Goal: Transaction & Acquisition: Purchase product/service

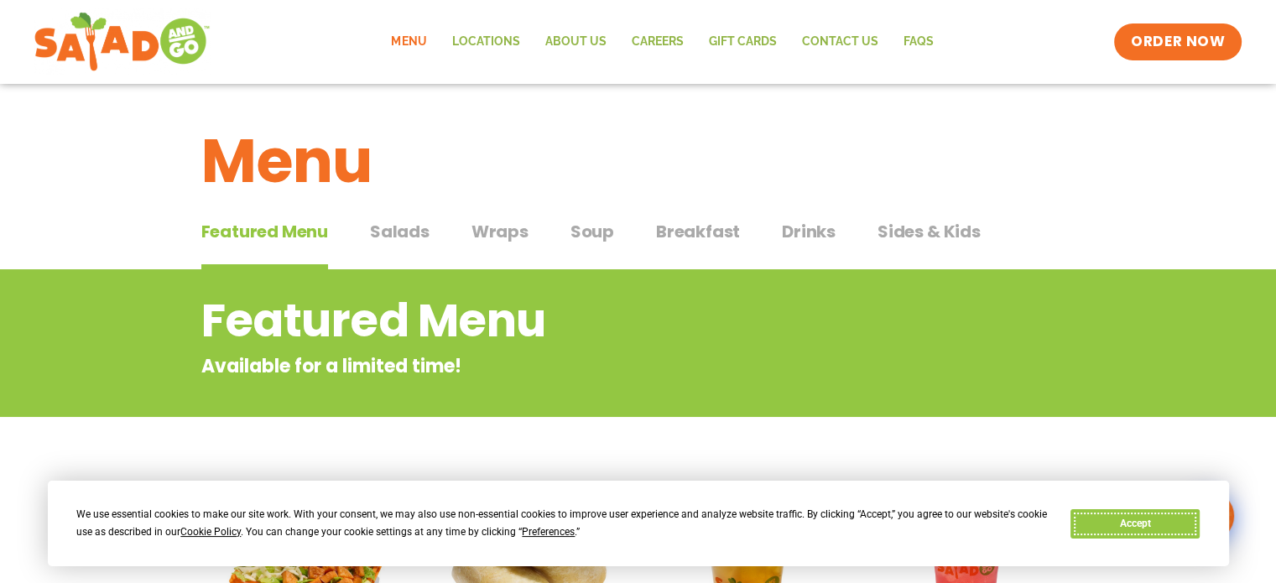
click at [1128, 520] on button "Accept" at bounding box center [1135, 523] width 129 height 29
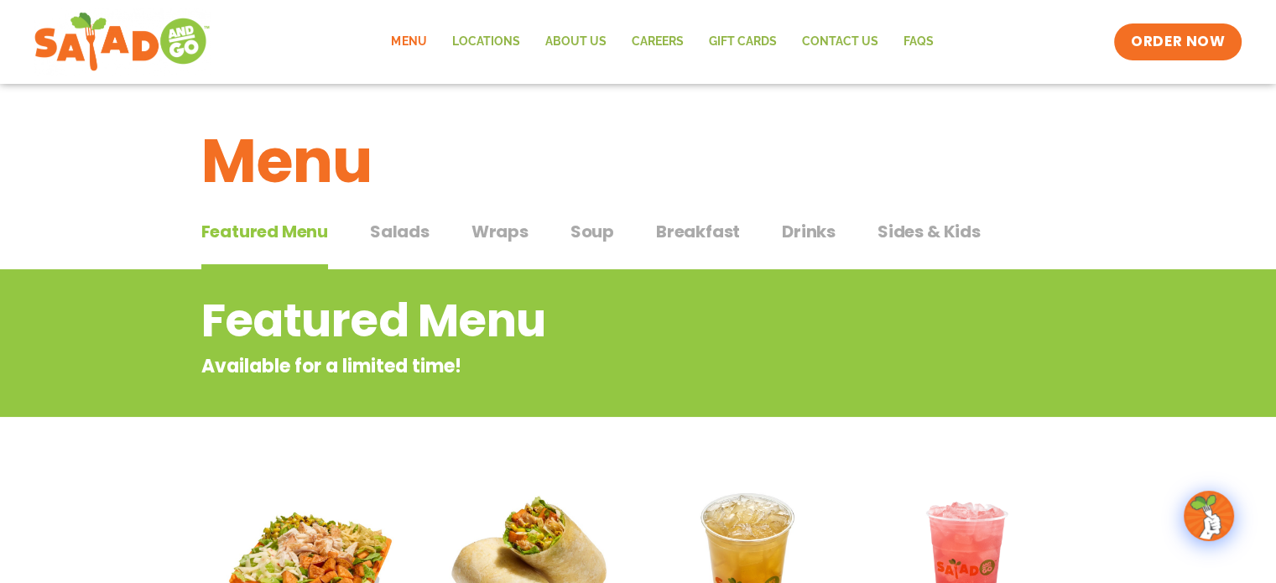
click at [401, 233] on span "Salads" at bounding box center [400, 231] width 60 height 25
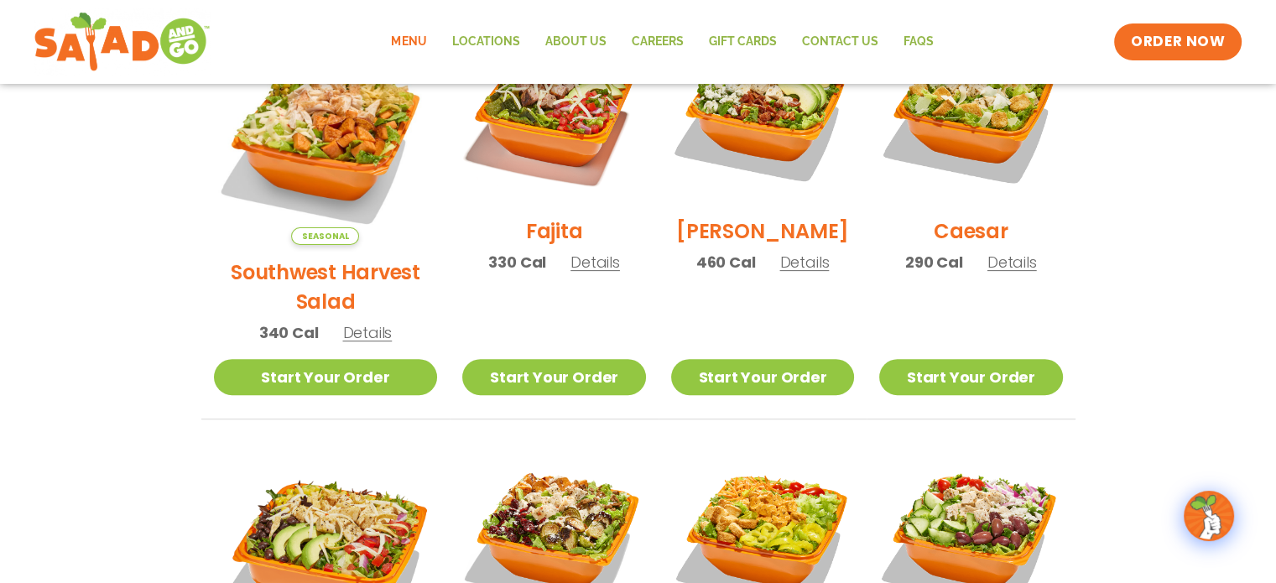
scroll to position [671, 0]
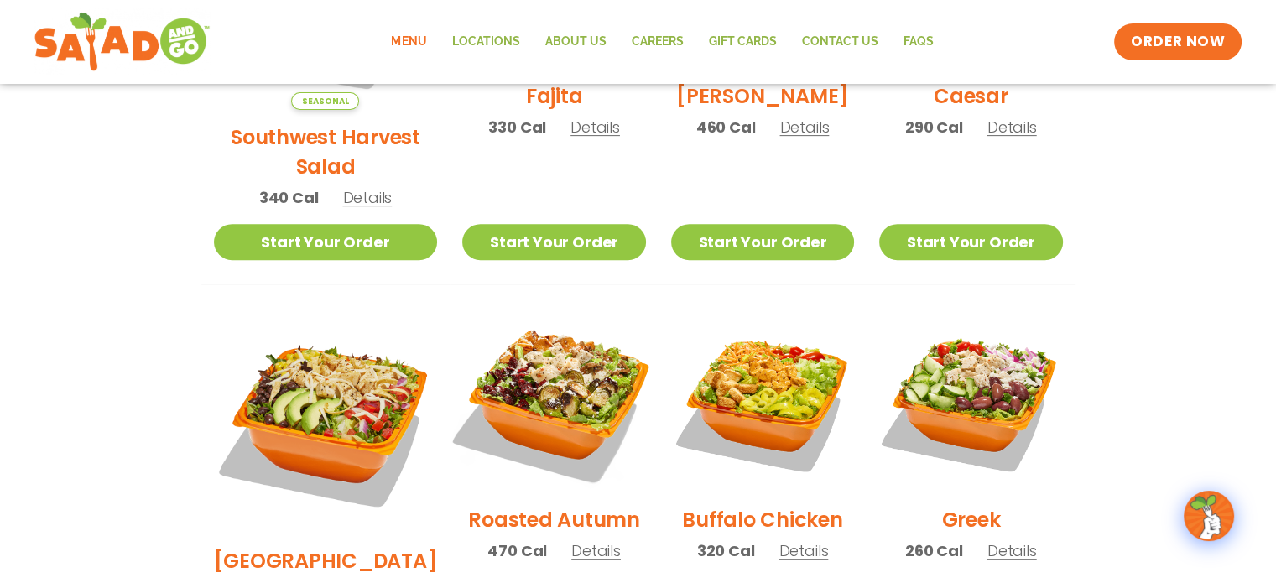
click at [548, 355] on img at bounding box center [553, 401] width 215 height 215
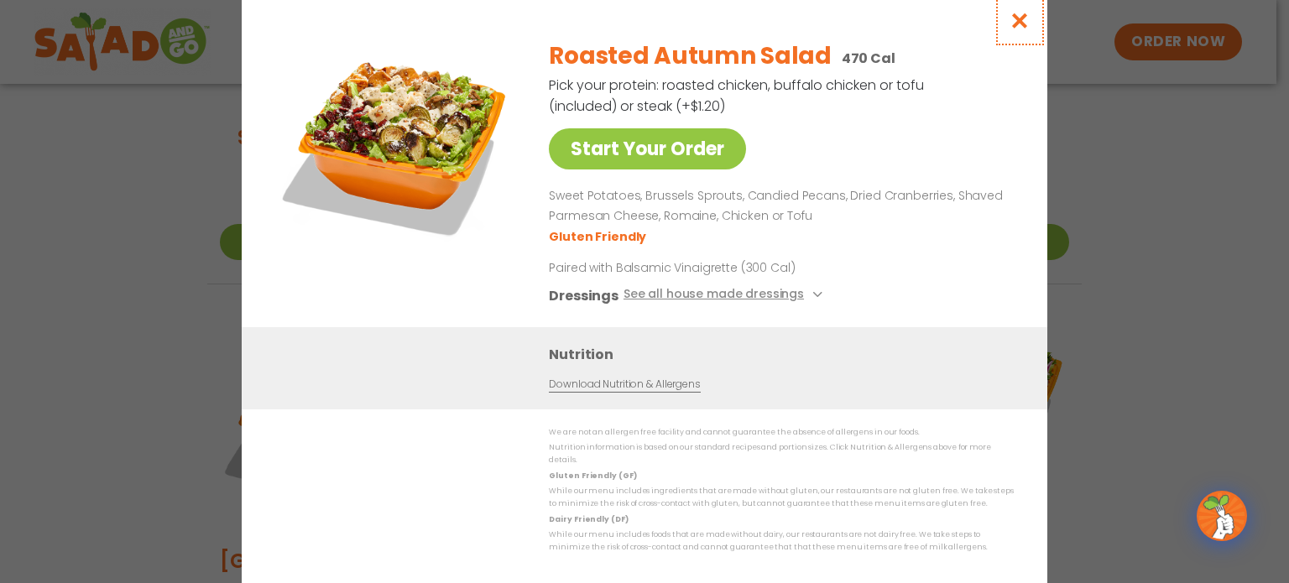
click at [1025, 19] on icon "Close modal" at bounding box center [1019, 21] width 21 height 18
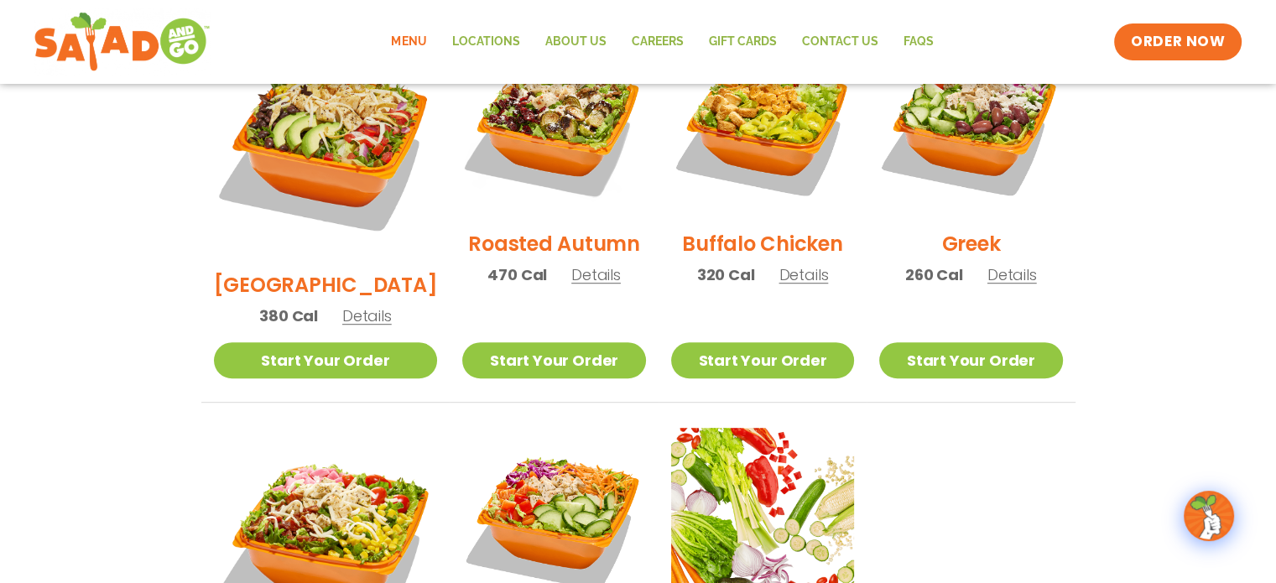
scroll to position [755, 0]
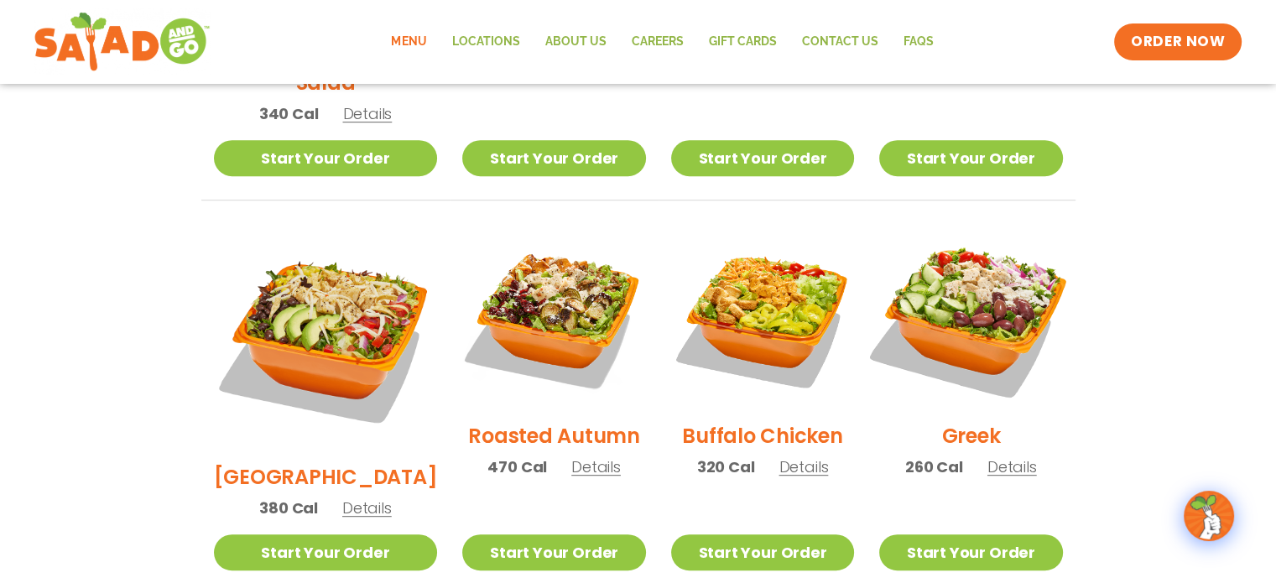
click at [984, 287] on img at bounding box center [970, 317] width 215 height 215
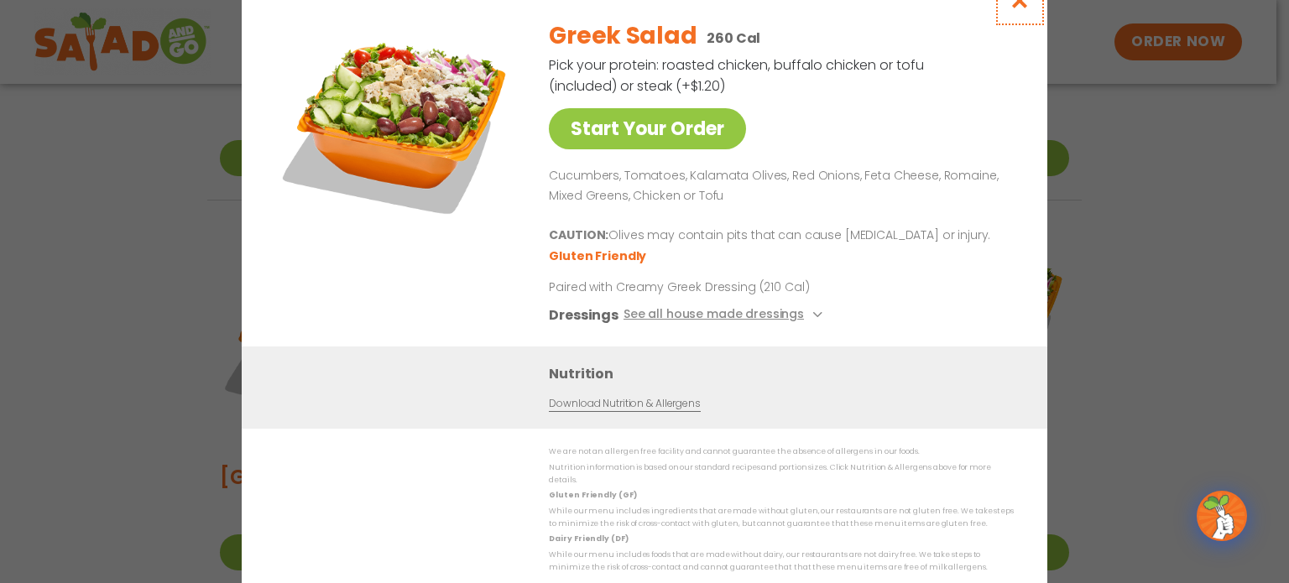
click at [1019, 9] on icon "Close modal" at bounding box center [1019, 1] width 21 height 18
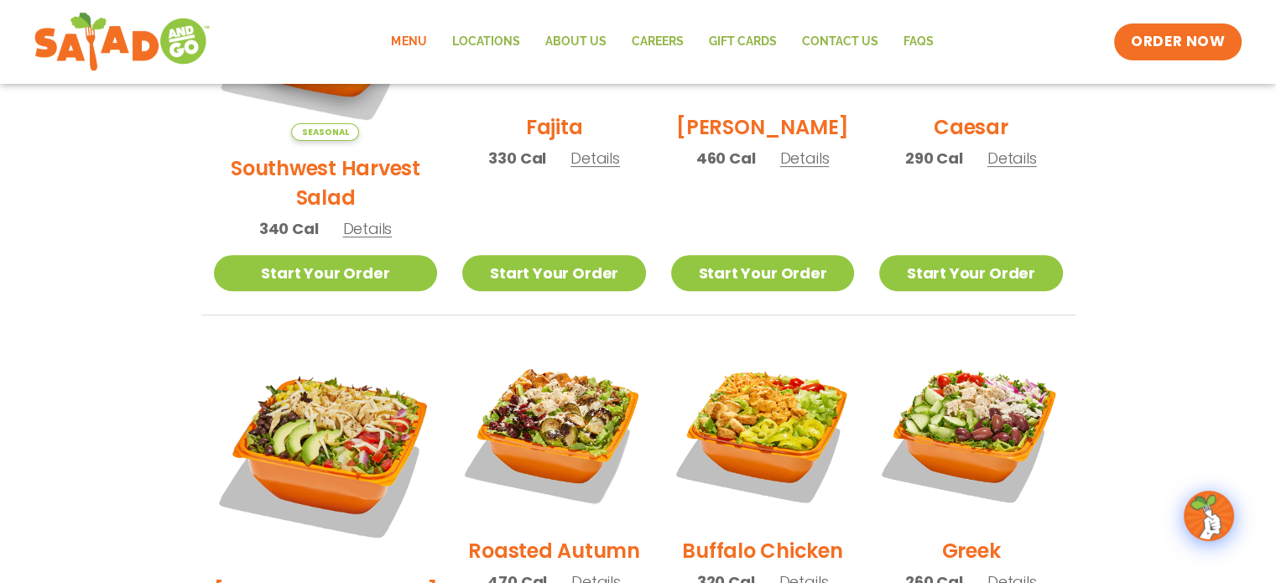
scroll to position [420, 0]
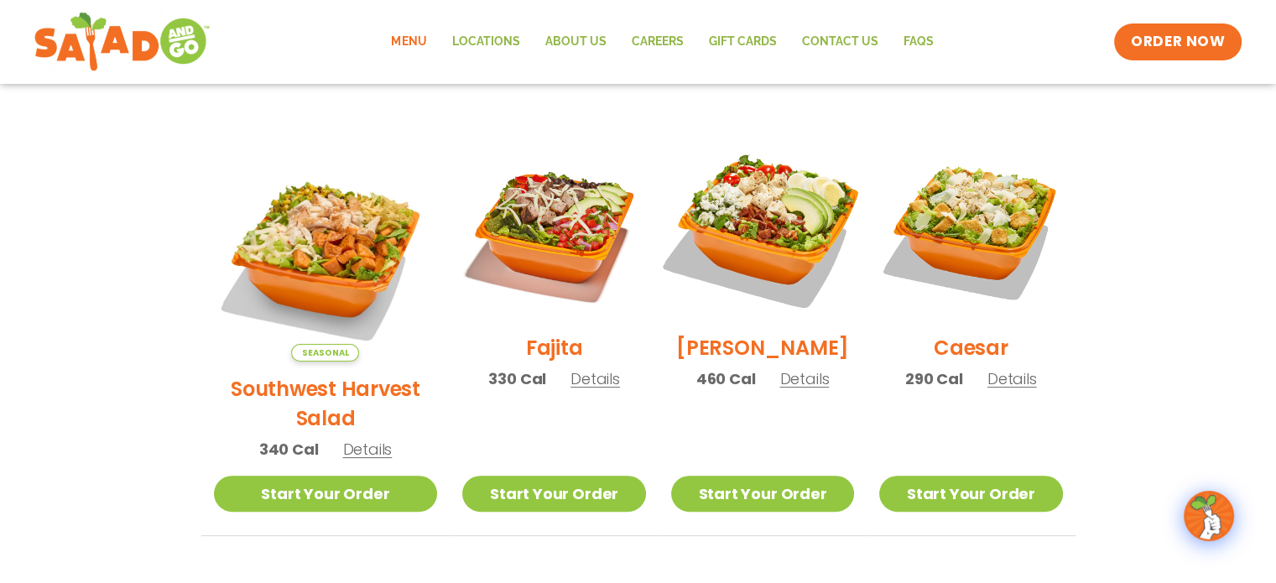
click at [768, 227] on img at bounding box center [762, 229] width 215 height 215
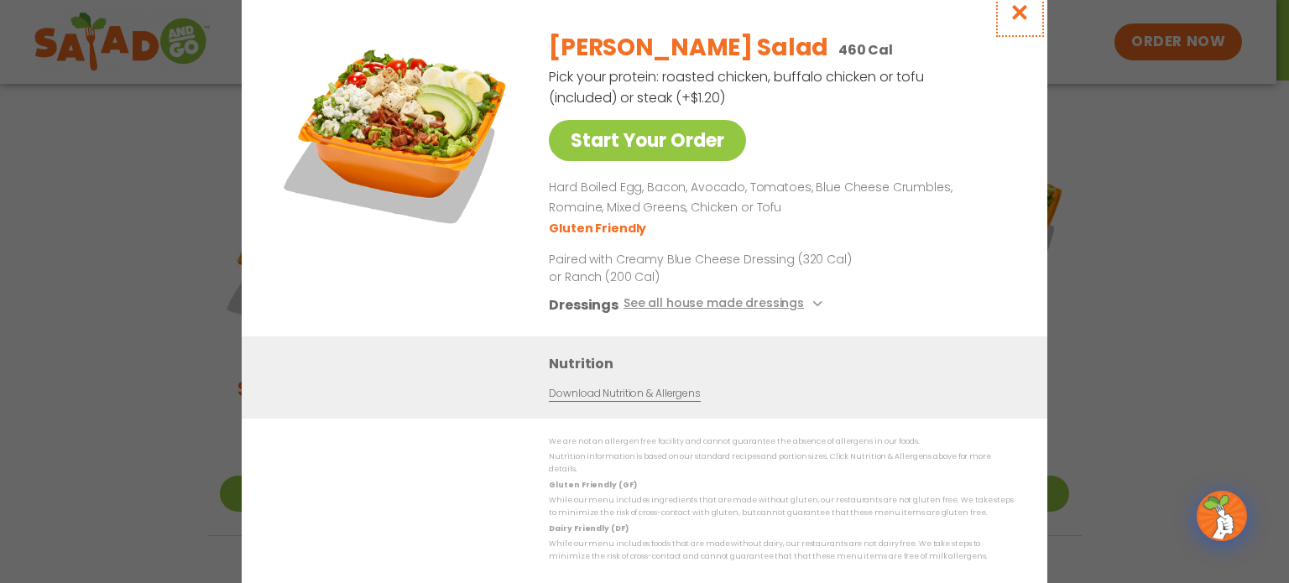
click at [1019, 19] on icon "Close modal" at bounding box center [1019, 12] width 21 height 18
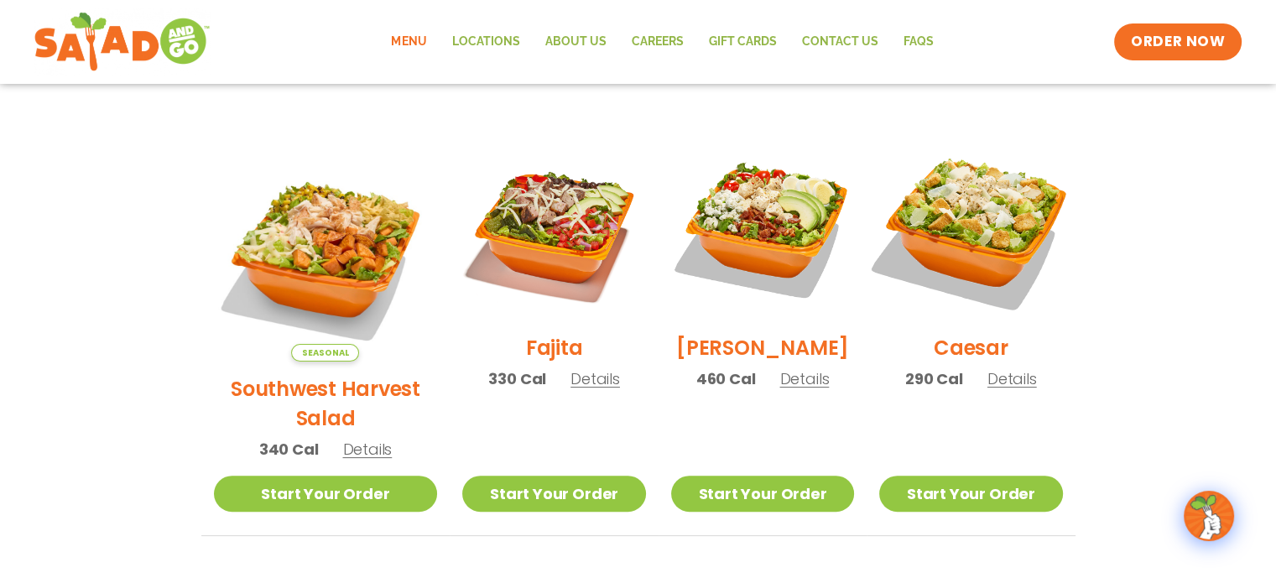
click at [989, 227] on img at bounding box center [970, 229] width 215 height 215
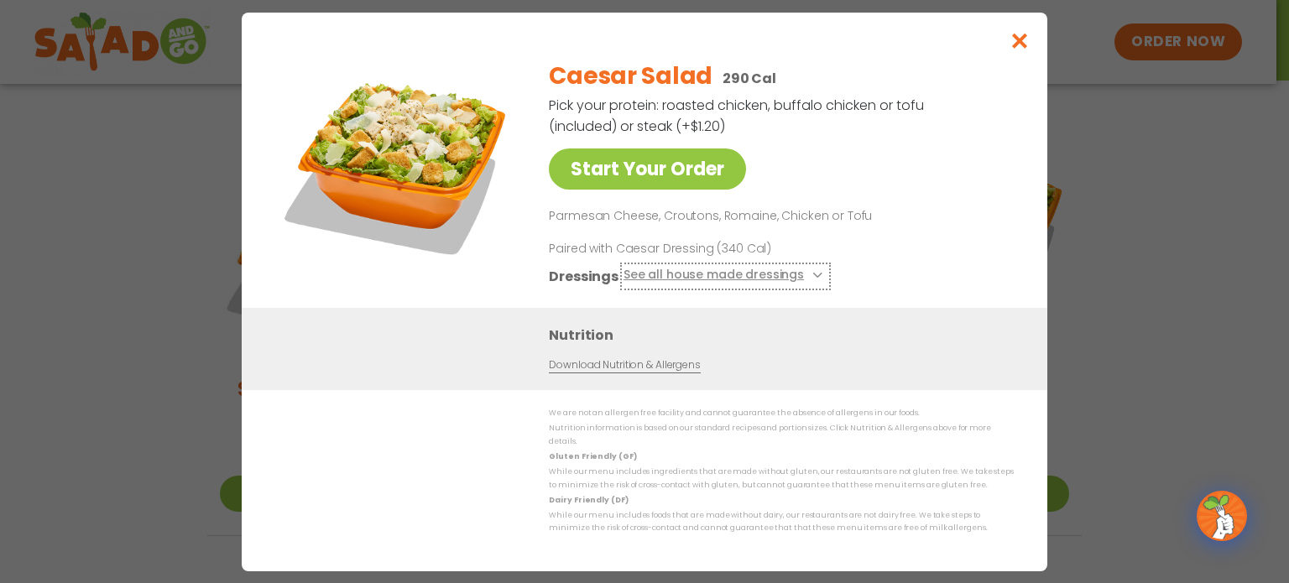
click at [763, 283] on button "See all house made dressings" at bounding box center [725, 275] width 204 height 21
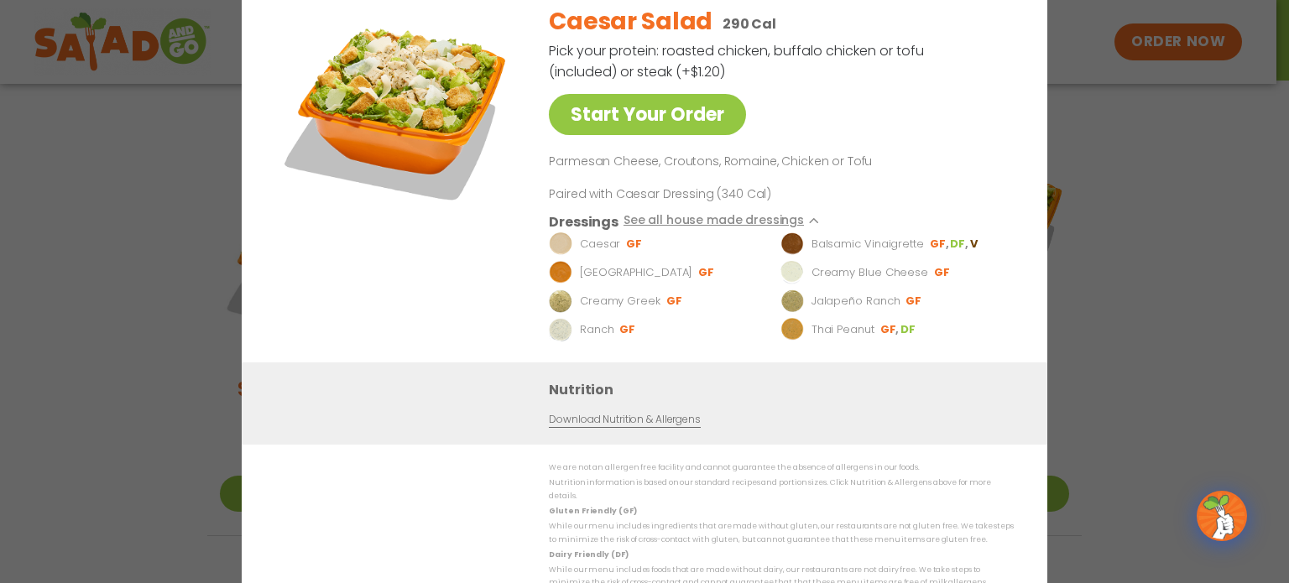
click at [1132, 164] on div "Start Your Order Caesar Salad 290 Cal Pick your protein: roasted chicken, buffa…" at bounding box center [644, 291] width 1289 height 583
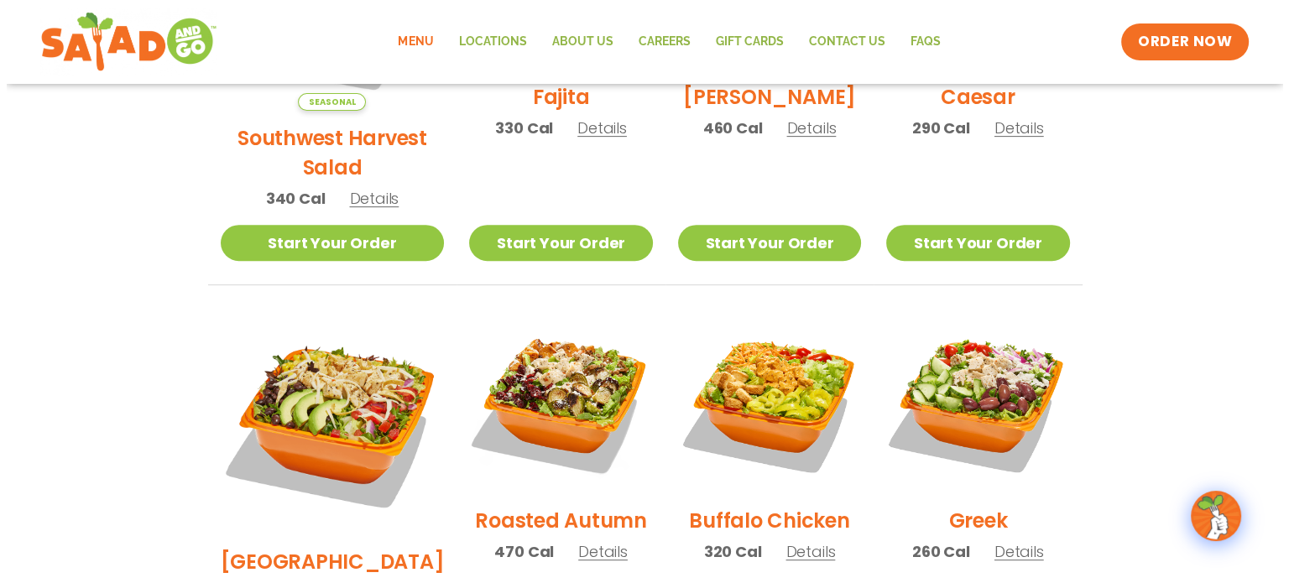
scroll to position [671, 0]
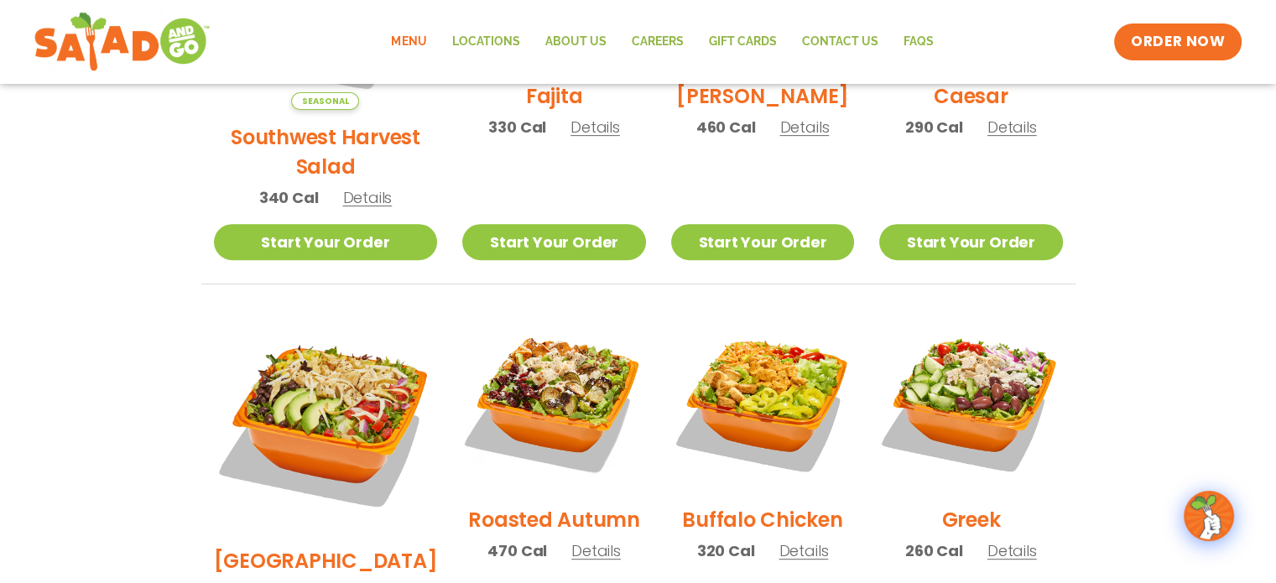
click at [540, 356] on img at bounding box center [553, 401] width 183 height 183
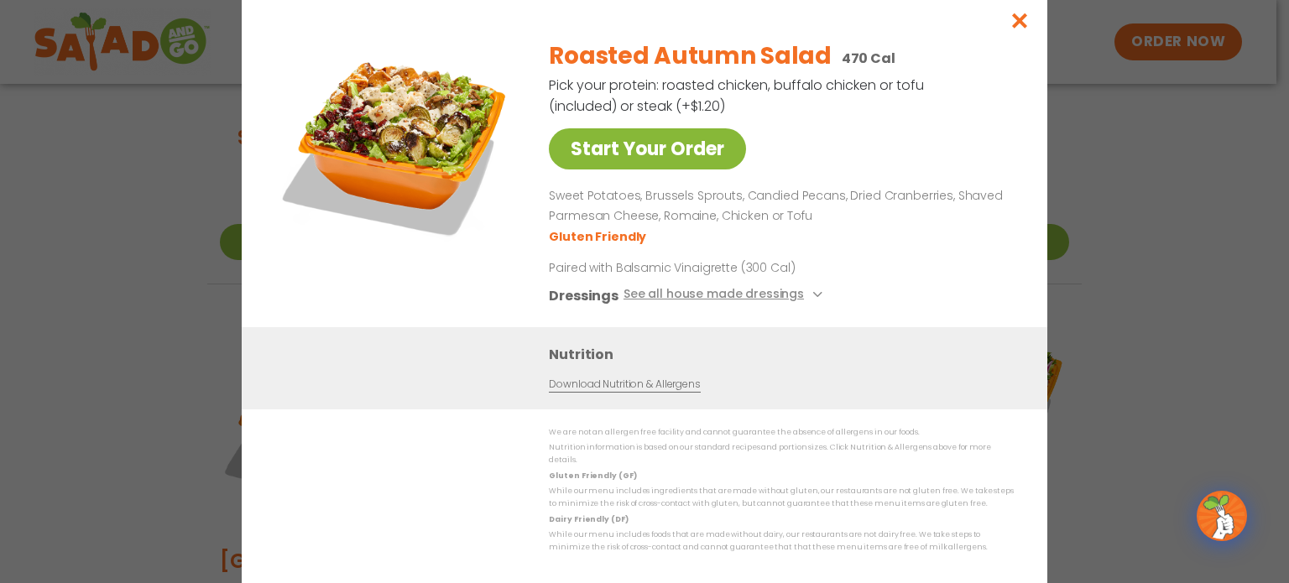
click at [618, 159] on link "Start Your Order" at bounding box center [647, 148] width 197 height 41
